Goal: Task Accomplishment & Management: Manage account settings

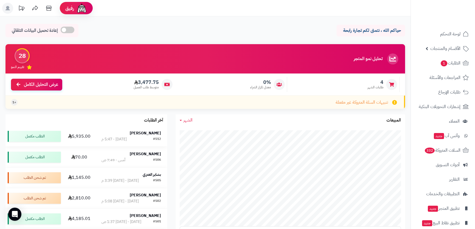
click at [156, 131] on strong "[PERSON_NAME]" at bounding box center [145, 133] width 31 height 6
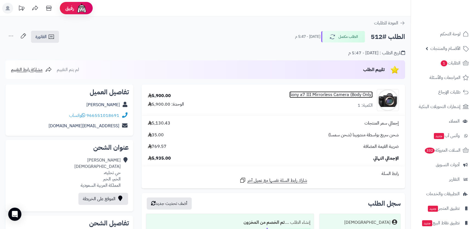
click at [324, 95] on link "Sony a7 III Mirrorless Camera (Body Only)" at bounding box center [330, 95] width 83 height 6
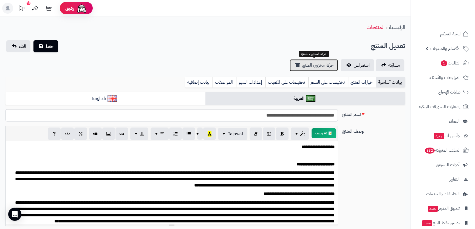
click at [320, 61] on link "حركة مخزون المنتج" at bounding box center [314, 65] width 48 height 12
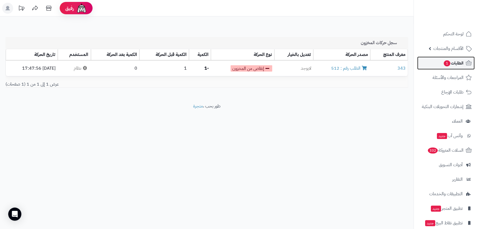
click at [453, 62] on span "الطلبات 1" at bounding box center [454, 63] width 20 height 8
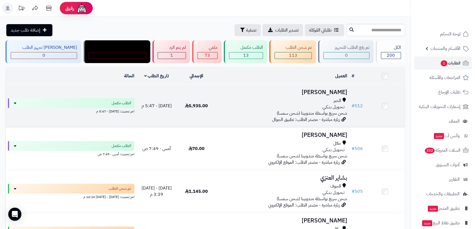
click at [335, 92] on h3 "سعد السبيعي" at bounding box center [283, 92] width 129 height 6
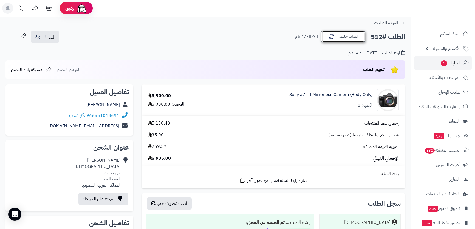
click at [339, 38] on button "الطلب مكتمل" at bounding box center [343, 37] width 44 height 12
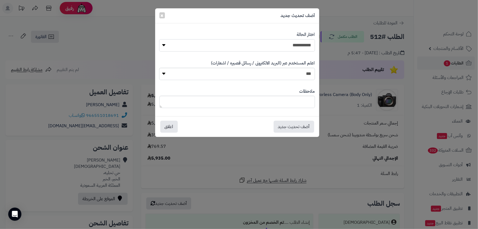
click at [301, 42] on select "**********" at bounding box center [237, 45] width 156 height 12
select select "*"
click at [159, 39] on select "**********" at bounding box center [237, 45] width 156 height 12
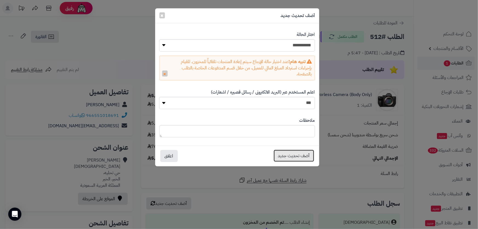
click at [299, 159] on button "أضف تحديث جديد" at bounding box center [294, 156] width 41 height 12
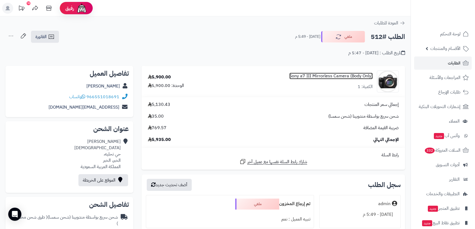
click at [317, 74] on link "Sony a7 III Mirrorless Camera (Body Only)" at bounding box center [330, 76] width 83 height 6
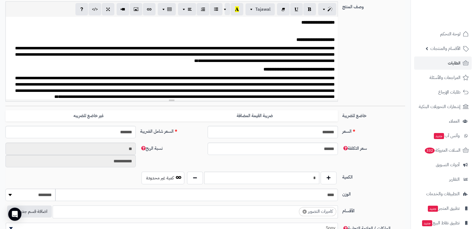
scroll to position [149, 0]
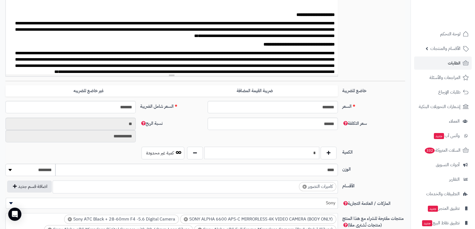
click at [309, 155] on input "*" at bounding box center [261, 153] width 115 height 12
type input "*"
click at [356, 157] on div "الكمية * كمية غير محدودة" at bounding box center [205, 155] width 404 height 17
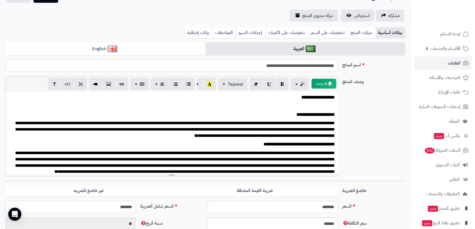
scroll to position [0, 0]
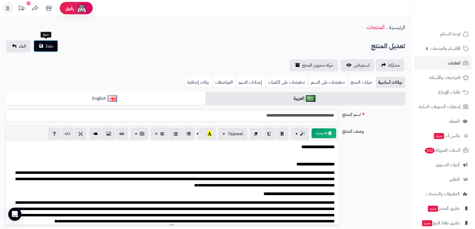
click at [52, 46] on span "حفظ" at bounding box center [50, 46] width 8 height 7
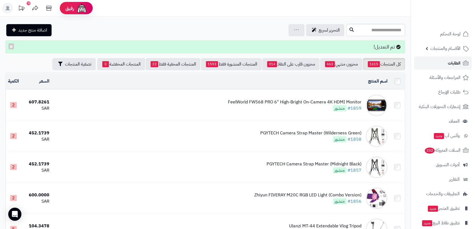
click at [452, 62] on span "الطلبات" at bounding box center [454, 63] width 13 height 8
